Goal: Task Accomplishment & Management: Complete application form

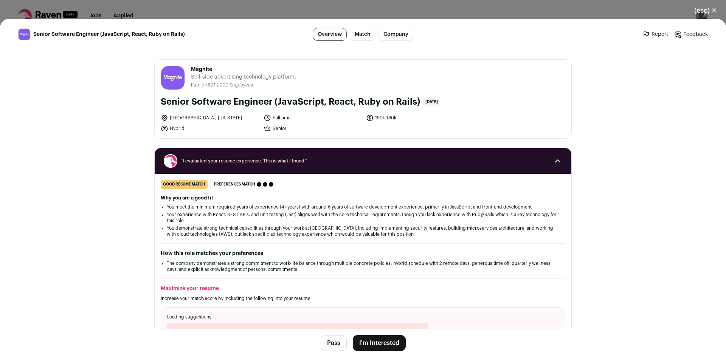
click at [202, 70] on span "Magnite" at bounding box center [243, 70] width 105 height 8
copy span "Magnite"
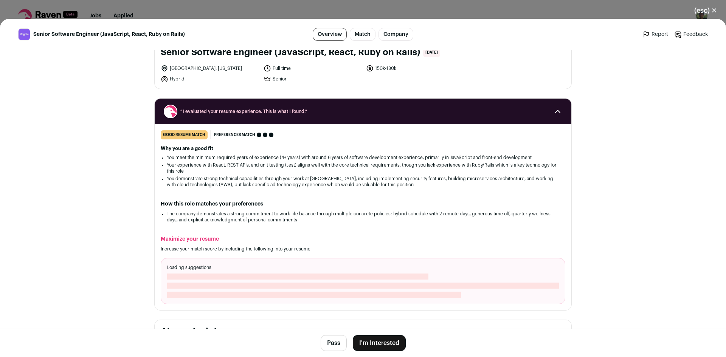
scroll to position [113, 0]
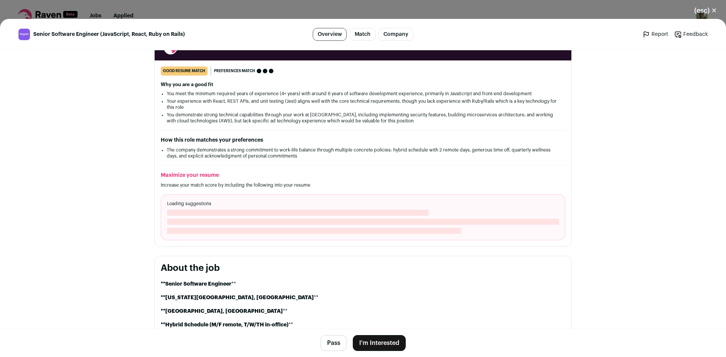
click at [333, 338] on button "Pass" at bounding box center [334, 343] width 26 height 16
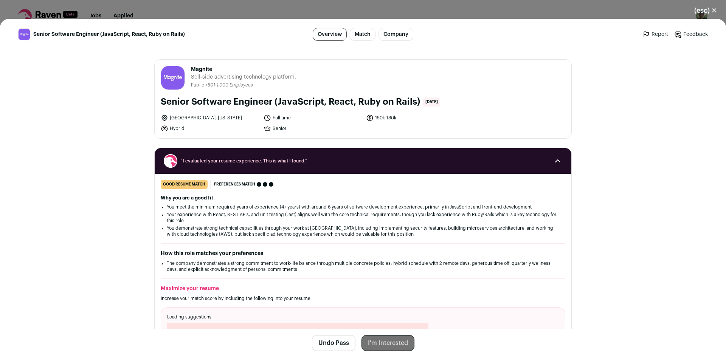
click at [709, 14] on button "(esc) ✕" at bounding box center [705, 10] width 41 height 17
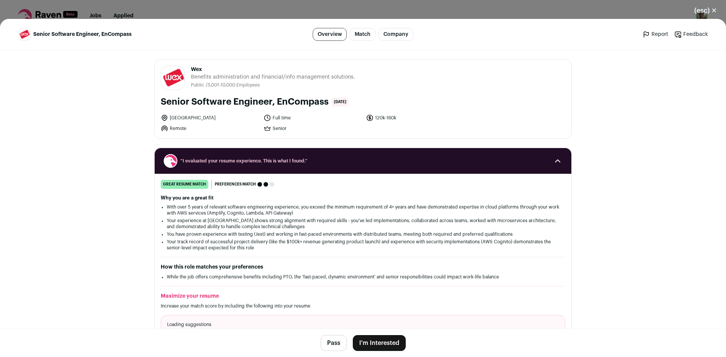
click at [197, 68] on span "Wex" at bounding box center [273, 70] width 164 height 8
copy span "Wex"
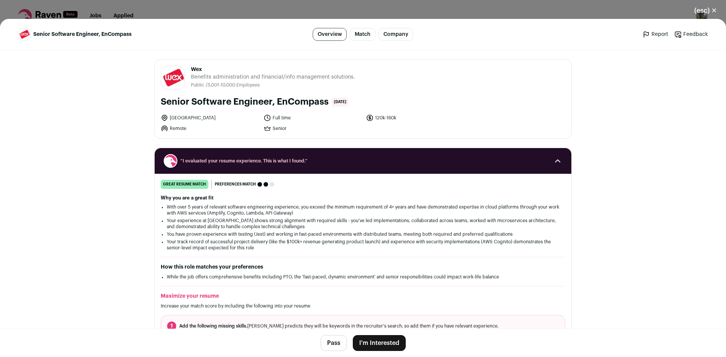
click at [383, 341] on button "I'm Interested" at bounding box center [379, 343] width 53 height 16
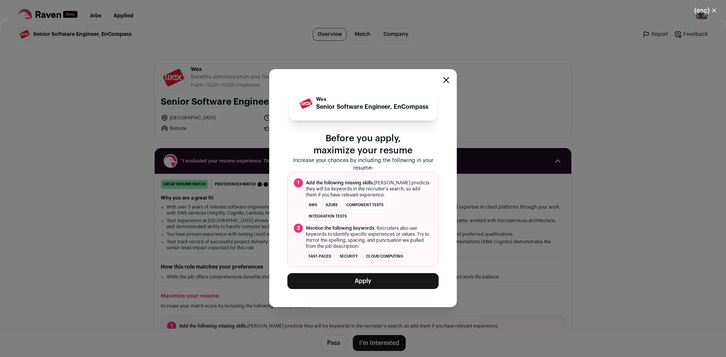
click at [379, 287] on button "Apply" at bounding box center [362, 281] width 151 height 16
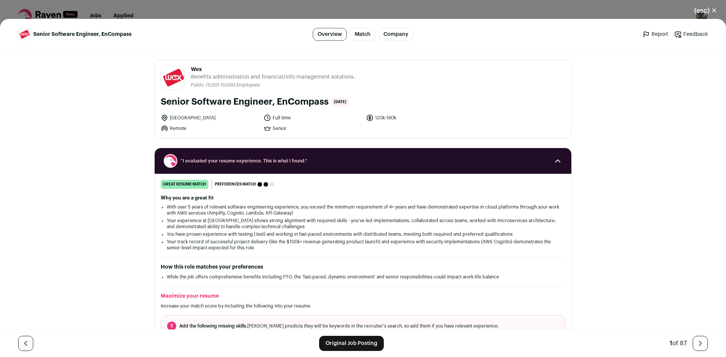
drag, startPoint x: 402, startPoint y: 119, endPoint x: 394, endPoint y: 116, distance: 8.6
click at [394, 116] on li "120k-160k" at bounding box center [415, 118] width 98 height 8
drag, startPoint x: 373, startPoint y: 119, endPoint x: 393, endPoint y: 119, distance: 20.0
click at [393, 119] on li "120k-160k" at bounding box center [415, 118] width 98 height 8
copy li "120k-160k"
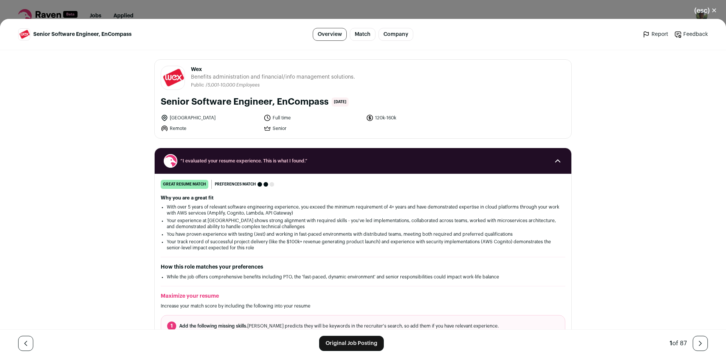
drag, startPoint x: 154, startPoint y: 104, endPoint x: 323, endPoint y: 107, distance: 169.1
click at [323, 107] on div "Wex wexinc.com Public / Private Public Company size 5,001-10,000 Tags B2B Finan…" at bounding box center [363, 99] width 417 height 79
copy h1 "Senior Software Engineer, EnCompass"
click at [175, 126] on li "Remote" at bounding box center [210, 129] width 98 height 8
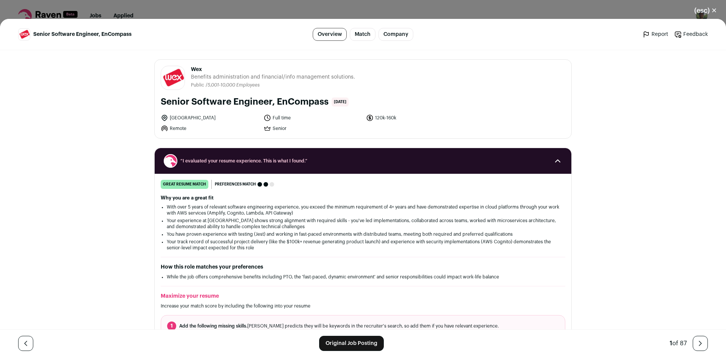
copy li "Remote"
click at [707, 9] on button "(esc) ✕" at bounding box center [705, 10] width 41 height 17
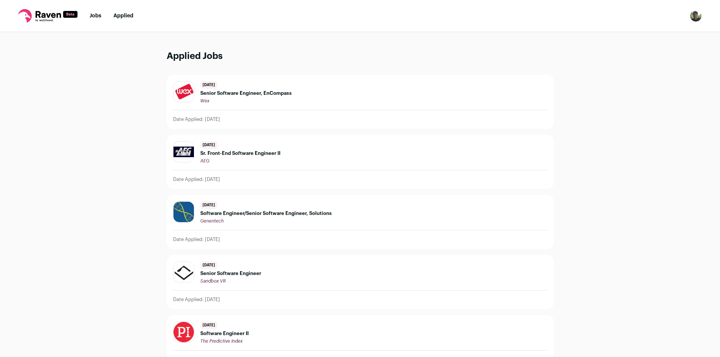
click at [122, 17] on link "Applied" at bounding box center [123, 15] width 20 height 5
click at [94, 18] on link "Jobs" at bounding box center [96, 15] width 12 height 5
